Goal: Check status: Check status

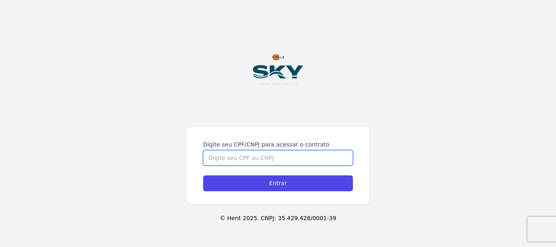
click at [269, 158] on input "Digite seu CPF/CNPJ para acessar o contrato" at bounding box center [278, 157] width 150 height 15
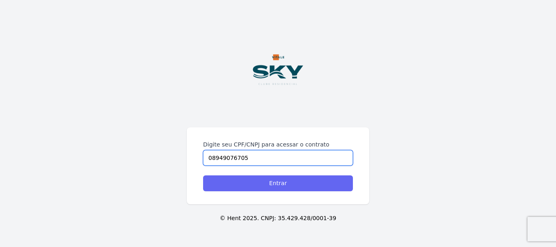
type input "08949076705"
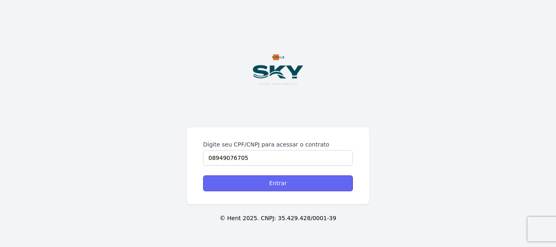
click at [286, 178] on input "Entrar" at bounding box center [278, 183] width 150 height 16
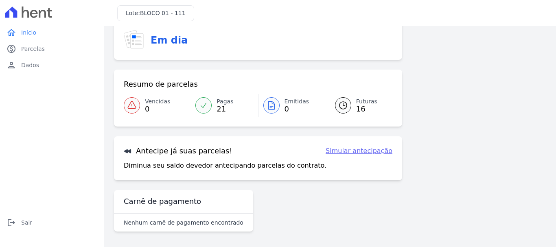
scroll to position [63, 0]
click at [213, 108] on link "Pagas 21" at bounding box center [223, 104] width 67 height 23
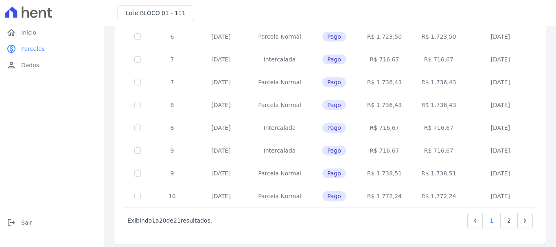
scroll to position [367, 0]
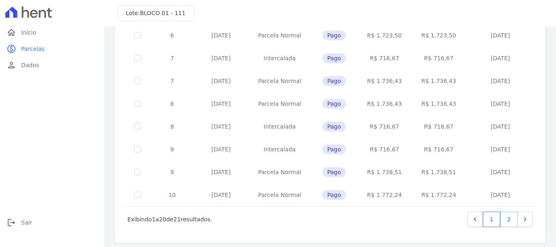
click at [506, 212] on link "2" at bounding box center [508, 219] width 17 height 15
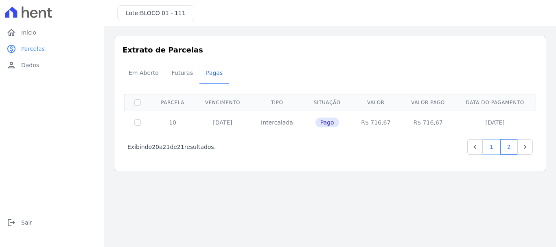
click at [492, 148] on link "1" at bounding box center [490, 146] width 17 height 15
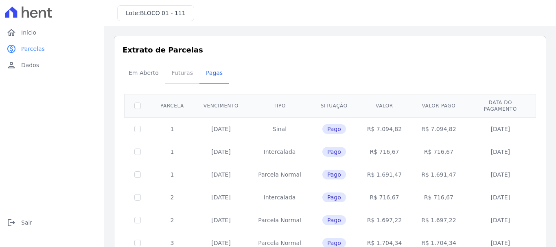
click at [180, 79] on span "Futuras" at bounding box center [182, 73] width 31 height 16
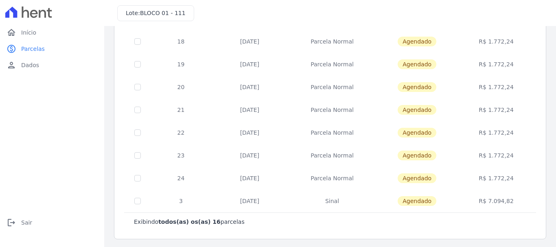
scroll to position [265, 0]
